Goal: Information Seeking & Learning: Learn about a topic

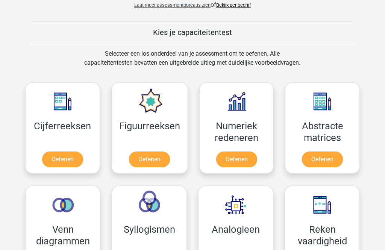
scroll to position [270, 0]
click at [65, 161] on link "Oefenen" at bounding box center [62, 159] width 41 height 16
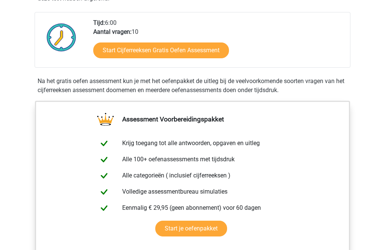
scroll to position [186, 0]
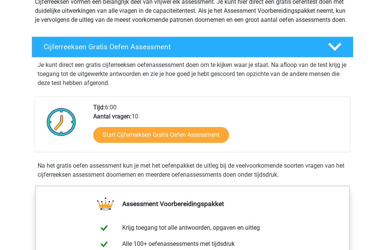
click at [194, 138] on link "Start Cijferreeksen Gratis Oefen Assessment" at bounding box center [161, 135] width 136 height 16
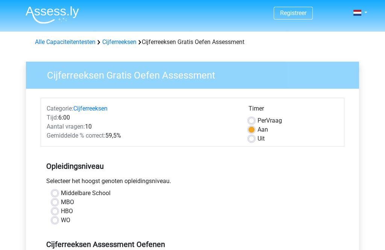
click at [61, 221] on label "WO" at bounding box center [65, 220] width 9 height 9
click at [57, 221] on input "WO" at bounding box center [55, 220] width 6 height 8
radio input "true"
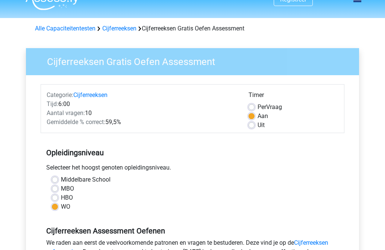
scroll to position [14, 0]
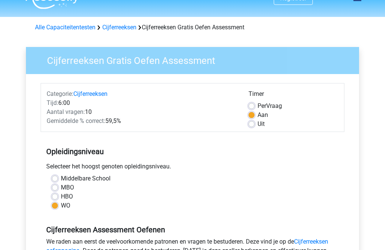
click at [61, 198] on label "HBO" at bounding box center [67, 196] width 12 height 9
click at [57, 198] on input "HBO" at bounding box center [55, 196] width 6 height 8
radio input "true"
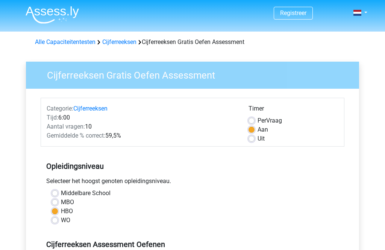
click at [61, 222] on label "WO" at bounding box center [65, 220] width 9 height 9
click at [57, 222] on input "WO" at bounding box center [55, 220] width 6 height 8
radio input "true"
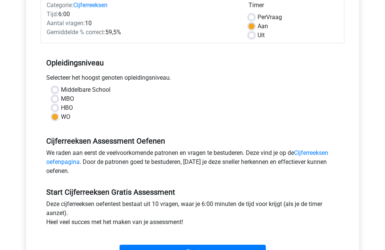
scroll to position [109, 0]
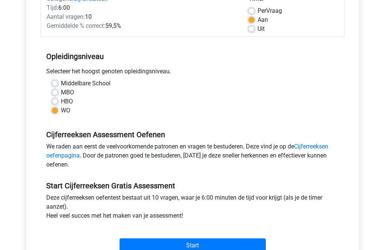
click at [321, 149] on link "Cijferreeksen oefenpagina" at bounding box center [187, 151] width 282 height 16
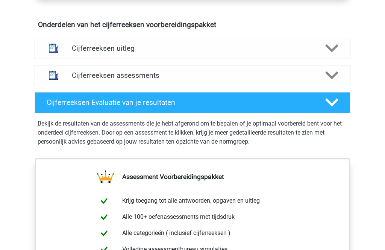
scroll to position [438, 0]
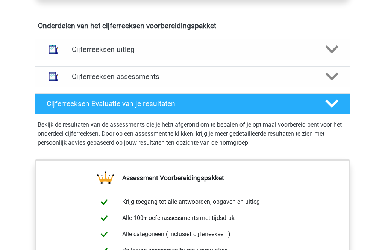
click at [332, 56] on icon at bounding box center [331, 49] width 13 height 13
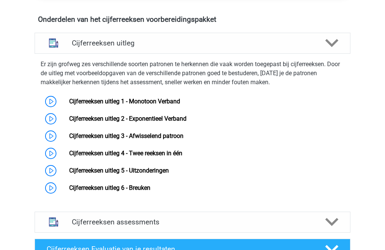
scroll to position [444, 0]
click at [186, 122] on link "Cijferreeksen uitleg 2 - Exponentieel Verband" at bounding box center [127, 118] width 117 height 7
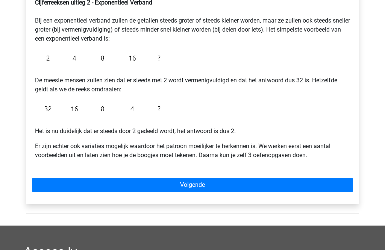
scroll to position [144, 0]
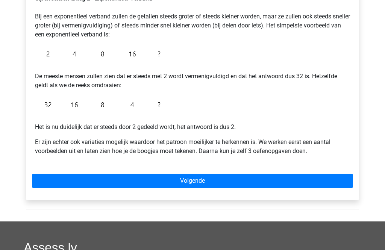
click at [201, 182] on link "Volgende" at bounding box center [192, 181] width 321 height 14
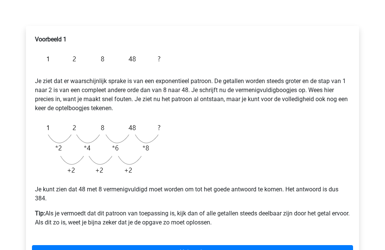
scroll to position [103, 0]
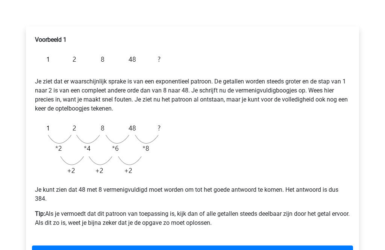
click at [200, 250] on link "Volgende" at bounding box center [192, 253] width 321 height 14
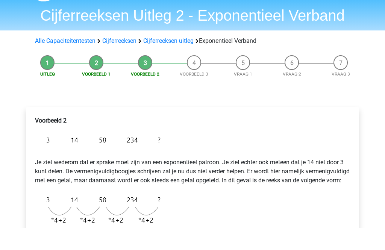
scroll to position [22, 0]
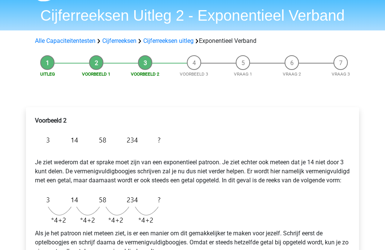
click at [67, 212] on img at bounding box center [99, 210] width 129 height 38
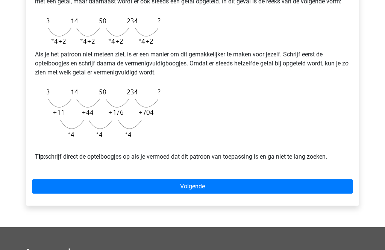
scroll to position [201, 0]
click at [220, 194] on link "Volgende" at bounding box center [192, 186] width 321 height 14
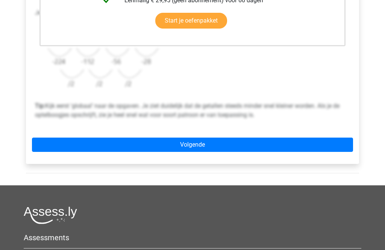
scroll to position [256, 0]
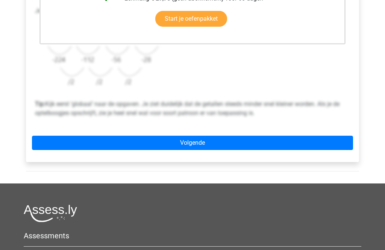
click at [204, 143] on link "Volgende" at bounding box center [192, 143] width 321 height 14
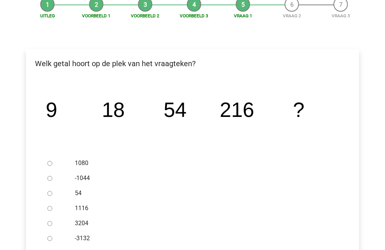
scroll to position [81, 0]
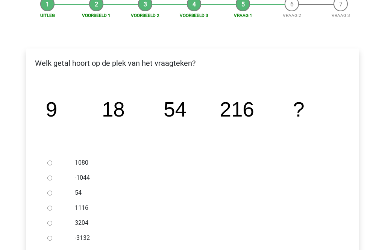
click at [52, 162] on input "1080" at bounding box center [49, 162] width 5 height 5
radio input "true"
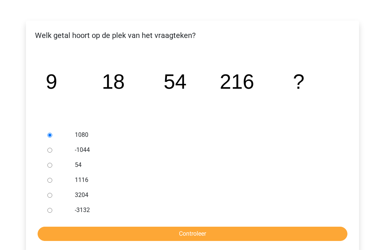
scroll to position [109, 0]
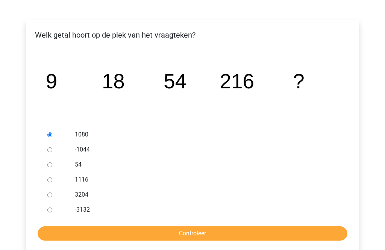
click at [202, 238] on input "Controleer" at bounding box center [193, 234] width 310 height 14
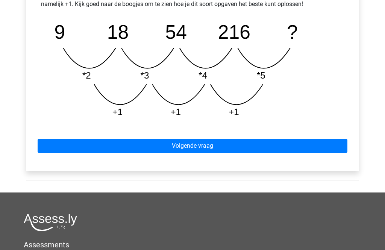
scroll to position [382, 0]
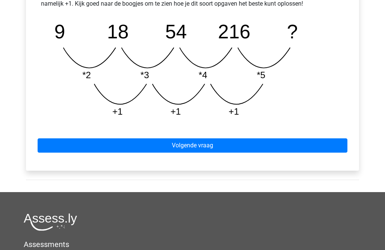
click at [210, 145] on link "Volgende vraag" at bounding box center [193, 146] width 310 height 14
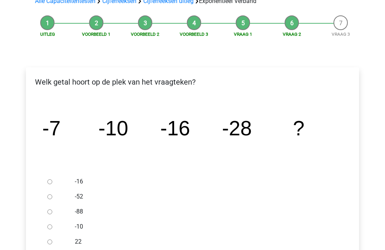
scroll to position [83, 0]
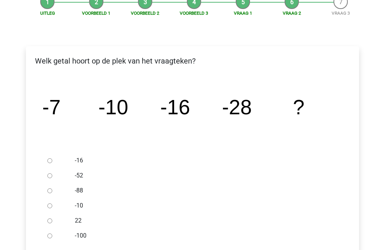
click at [76, 175] on label "-52" at bounding box center [205, 175] width 260 height 9
click at [52, 175] on input "-52" at bounding box center [49, 176] width 5 height 5
radio input "true"
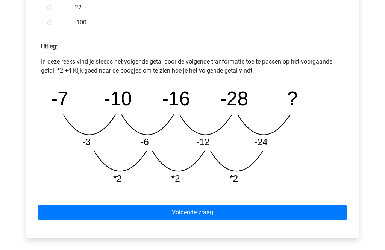
scroll to position [306, 0]
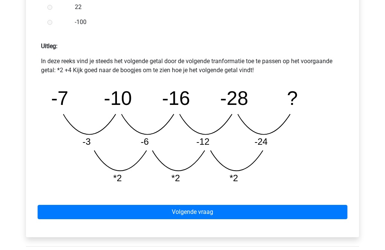
click at [230, 210] on link "Volgende vraag" at bounding box center [193, 212] width 310 height 14
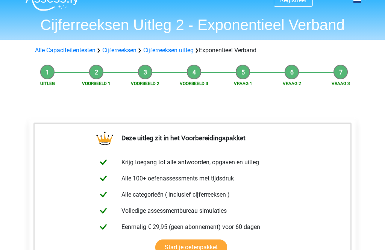
scroll to position [12, 0]
click at [78, 51] on link "Alle Capaciteitentesten" at bounding box center [65, 50] width 60 height 7
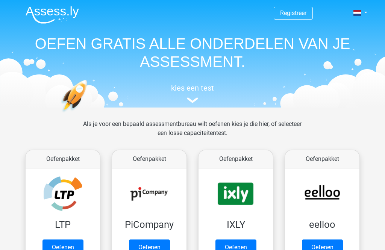
scroll to position [319, 0]
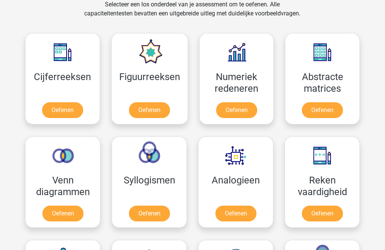
click at [151, 107] on link "Oefenen" at bounding box center [149, 110] width 41 height 16
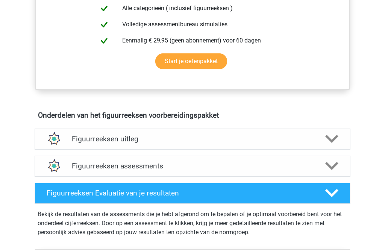
scroll to position [348, 0]
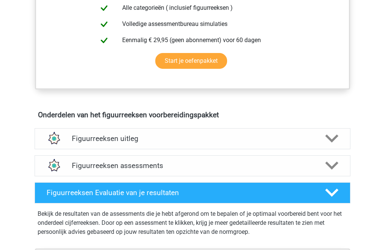
click at [332, 141] on polygon at bounding box center [331, 139] width 13 height 8
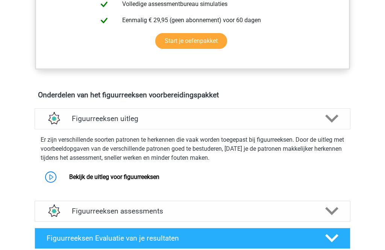
scroll to position [369, 0]
click at [159, 178] on link "Bekijk de uitleg voor figuurreeksen" at bounding box center [114, 176] width 90 height 7
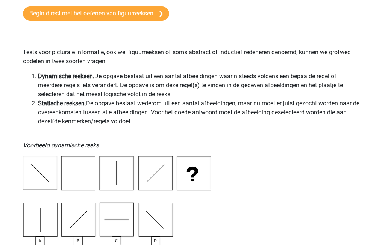
scroll to position [127, 0]
click at [116, 218] on img at bounding box center [117, 200] width 188 height 89
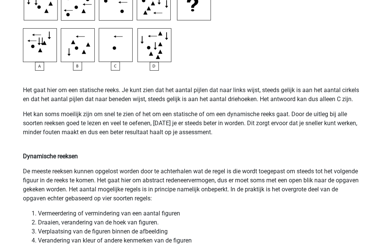
scroll to position [447, 0]
